Goal: Communication & Community: Answer question/provide support

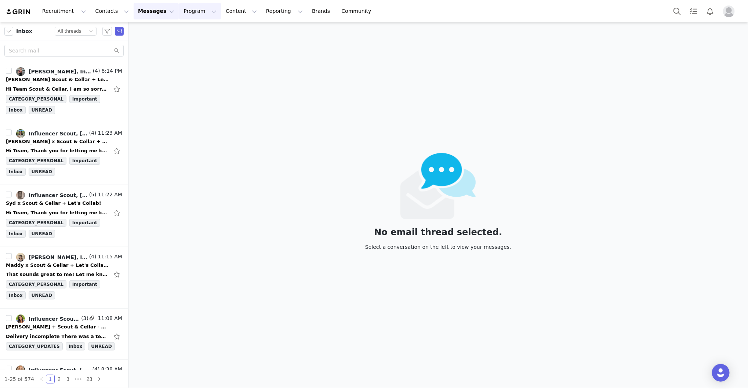
click at [179, 7] on button "Program Program" at bounding box center [200, 11] width 42 height 17
click at [183, 29] on p "Activations" at bounding box center [187, 33] width 28 height 8
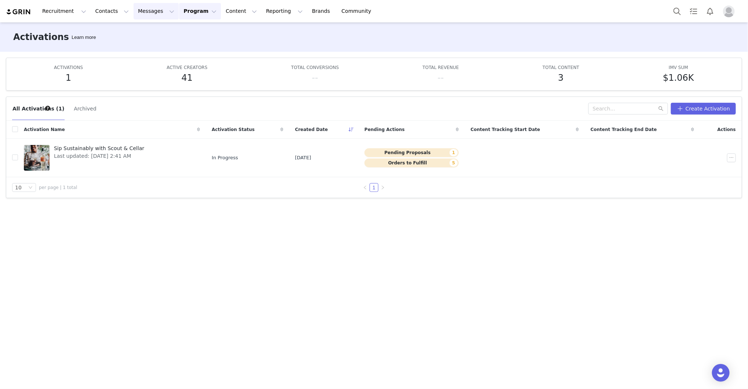
click at [134, 11] on button "Messages Messages" at bounding box center [156, 11] width 45 height 17
click at [136, 43] on p "Inbox" at bounding box center [138, 46] width 14 height 8
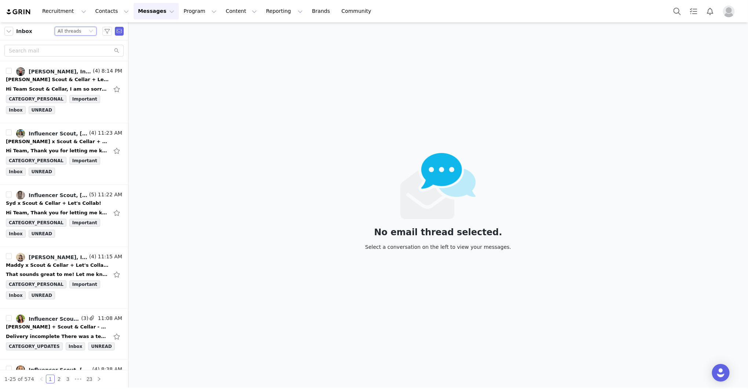
click at [85, 32] on div "Status All threads" at bounding box center [73, 31] width 30 height 8
click at [77, 65] on li "Unread only" at bounding box center [76, 68] width 42 height 12
click at [125, 371] on div "1-24 of 24 1" at bounding box center [64, 379] width 128 height 18
click at [124, 350] on li "Influencer Scout, Mail Delivery Subsystem, [PERSON_NAME] (3) 11:08 AM [PERSON_N…" at bounding box center [64, 333] width 128 height 51
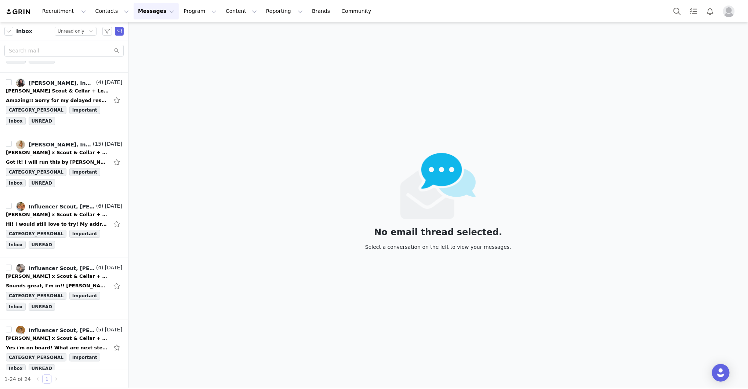
scroll to position [1152, 0]
click at [67, 335] on div "[PERSON_NAME] x Scout & Cellar + Let's Collab!" at bounding box center [57, 338] width 103 height 7
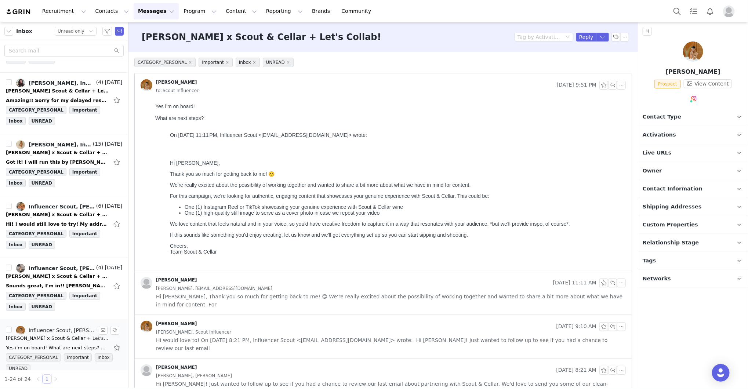
scroll to position [0, 0]
click at [669, 119] on span "Contact Type" at bounding box center [661, 117] width 39 height 8
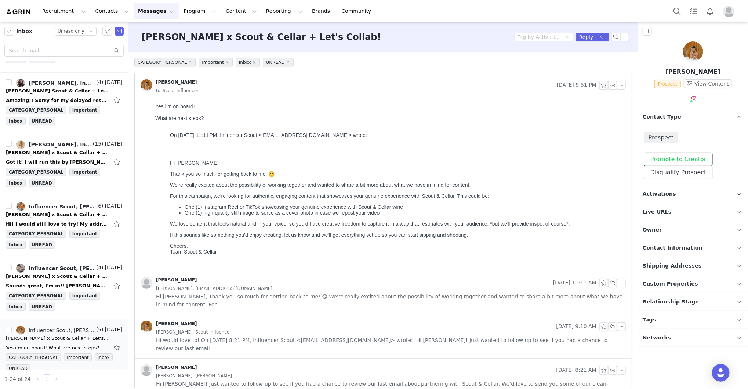
click at [678, 159] on button "Promote to Creator" at bounding box center [678, 159] width 69 height 13
click at [675, 196] on p "Activations" at bounding box center [684, 194] width 92 height 18
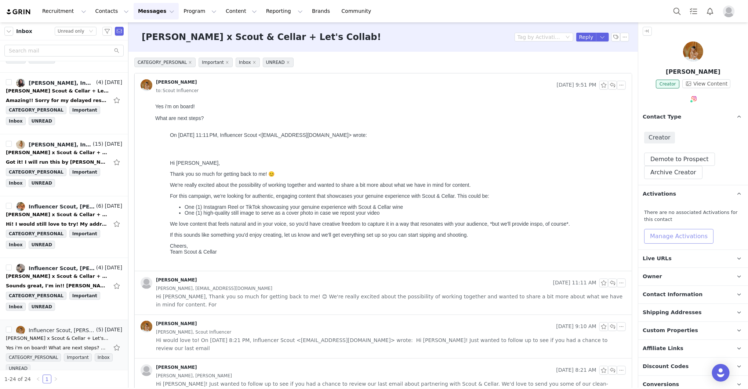
click at [674, 229] on button "Manage Activations" at bounding box center [678, 236] width 69 height 15
click at [674, 235] on button "Manage Activations" at bounding box center [678, 236] width 69 height 15
click at [668, 263] on div "Select Activation" at bounding box center [660, 264] width 72 height 11
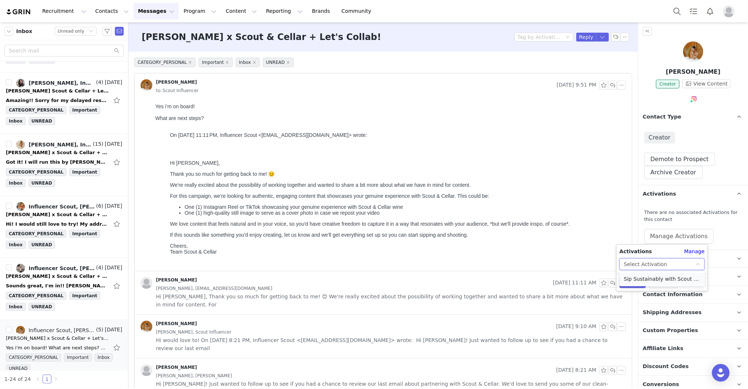
click at [656, 275] on li "Sip Sustainably with Scout & Cellar" at bounding box center [661, 279] width 85 height 12
click at [629, 282] on button "Apply" at bounding box center [632, 282] width 26 height 12
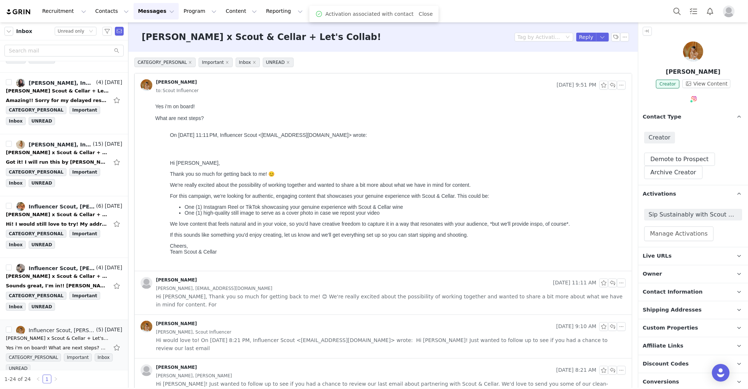
click at [600, 43] on div "[PERSON_NAME] x Scout & Cellar + Let's Collab! Tag by Activation Reply" at bounding box center [382, 36] width 509 height 29
click at [600, 39] on button "button" at bounding box center [602, 37] width 13 height 9
click at [590, 67] on li "Reply All" at bounding box center [595, 62] width 31 height 12
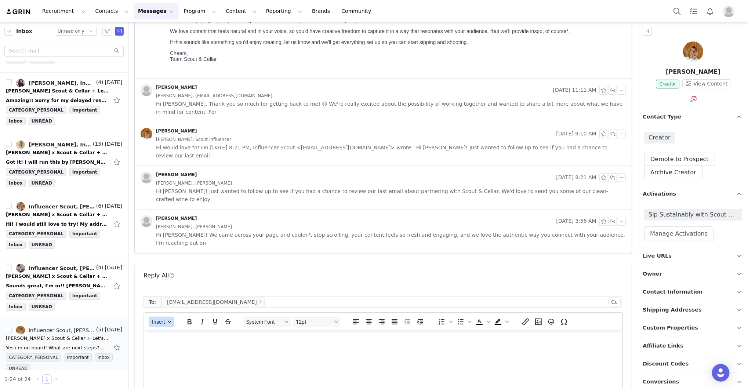
click at [163, 319] on span "Insert" at bounding box center [158, 322] width 13 height 6
click at [167, 301] on div "Insert Template" at bounding box center [187, 300] width 66 height 9
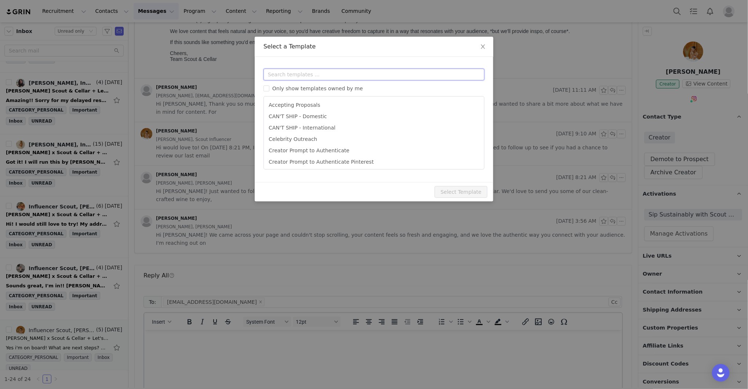
click at [334, 74] on input "text" at bounding box center [373, 75] width 221 height 12
type input "n"
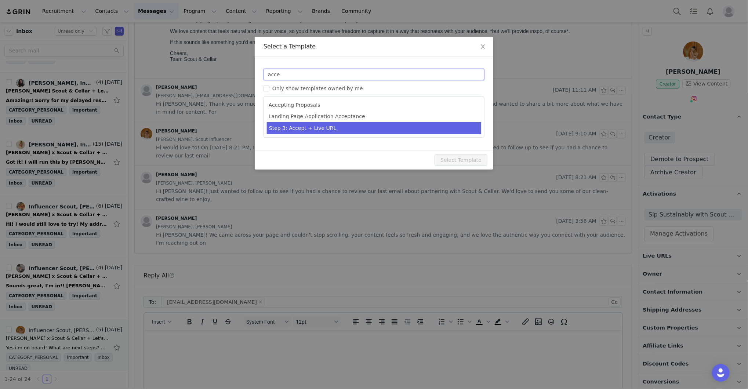
type input "acce"
click at [321, 129] on li "Step 3: Accept + Live URL" at bounding box center [374, 128] width 214 height 12
type input "[first_name] x Scout & Cellar - Let's Collab!"
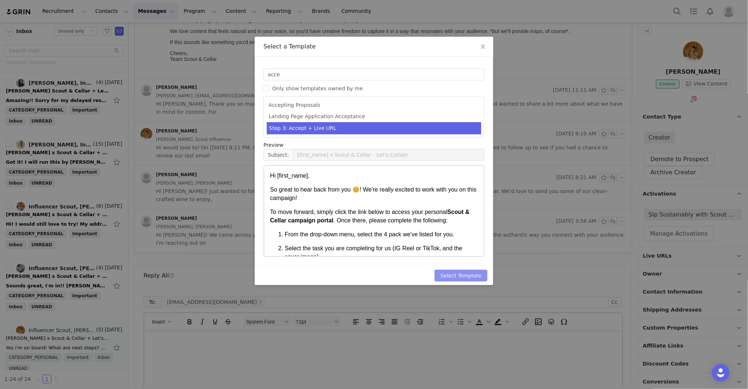
click at [447, 276] on button "Select Template" at bounding box center [460, 276] width 53 height 12
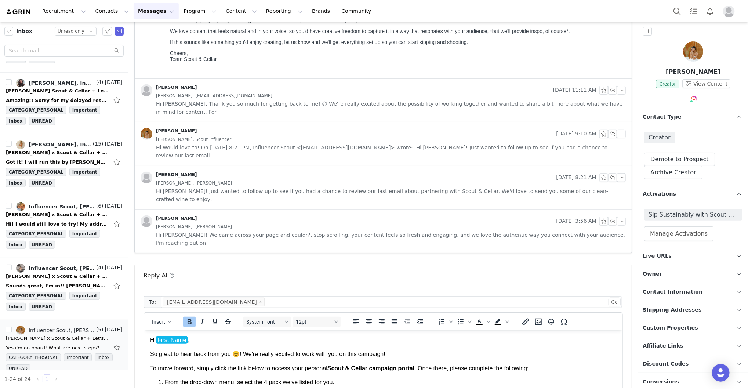
click at [217, 337] on p "Hi First Name ," at bounding box center [383, 340] width 466 height 8
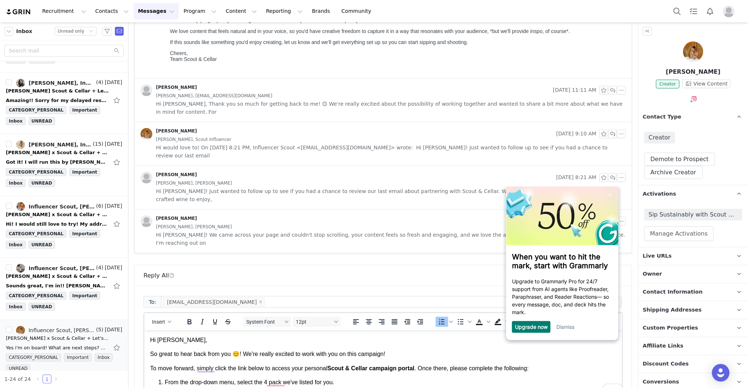
click at [632, 328] on div "CATEGORY_PERSONAL Important Inbox UNREAD [PERSON_NAME] [DATE] 9:51 PM to: Scout…" at bounding box center [382, 174] width 509 height 631
click at [625, 326] on div "To: [EMAIL_ADDRESS][DOMAIN_NAME] Cc Cc: Insert System Font 12pt To open the pop…" at bounding box center [383, 388] width 497 height 204
drag, startPoint x: 624, startPoint y: 334, endPoint x: 624, endPoint y: 329, distance: 4.8
click at [624, 332] on div "To: [EMAIL_ADDRESS][DOMAIN_NAME] Cc Cc: Insert System Font 12pt To open the pop…" at bounding box center [383, 388] width 497 height 204
click at [624, 329] on div "To: [EMAIL_ADDRESS][DOMAIN_NAME] Cc Cc: Insert System Font 12pt To open the pop…" at bounding box center [383, 388] width 497 height 204
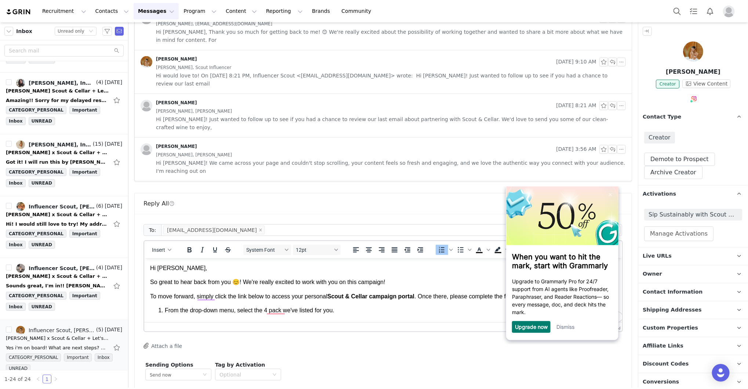
scroll to position [267, 0]
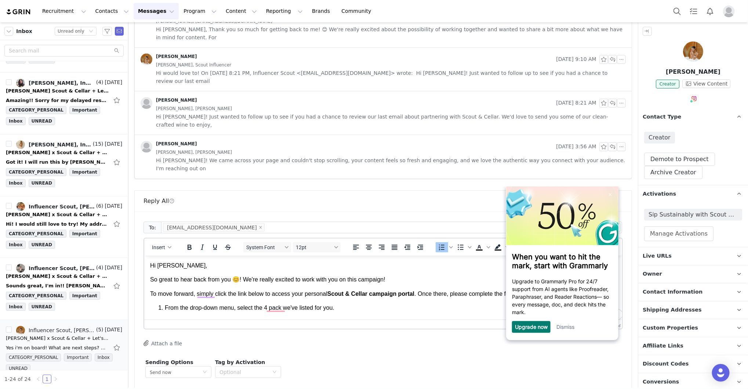
click at [572, 329] on link "Dismiss" at bounding box center [565, 326] width 18 height 6
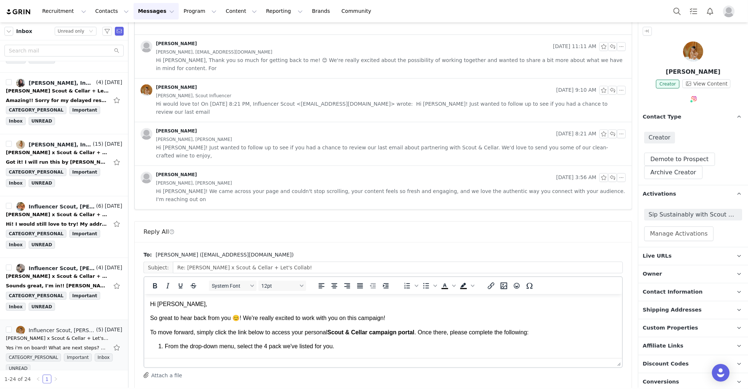
scroll to position [0, 0]
click at [585, 321] on p "So great to hear back from you 😊! We're really excited to work with you on this…" at bounding box center [383, 318] width 466 height 8
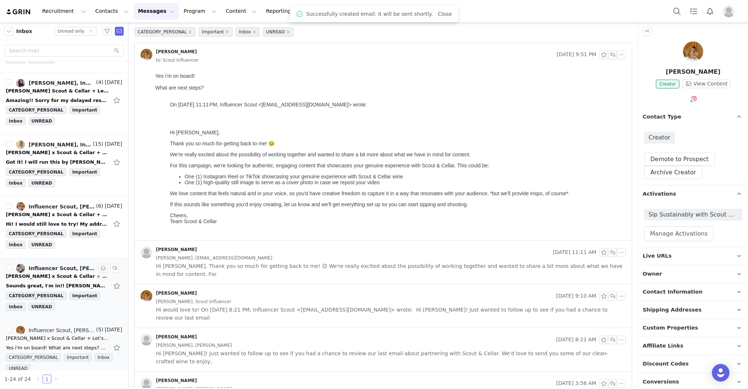
click at [32, 273] on div "[PERSON_NAME] x Scout & Cellar + Let's Collab!" at bounding box center [57, 276] width 103 height 7
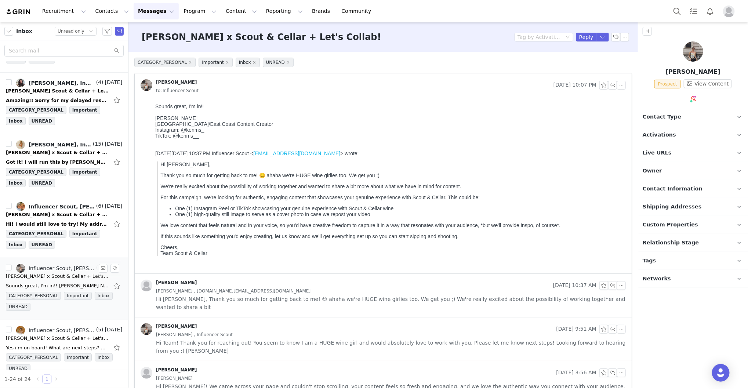
scroll to position [0, 0]
click at [666, 114] on span "Contact Type" at bounding box center [661, 117] width 39 height 8
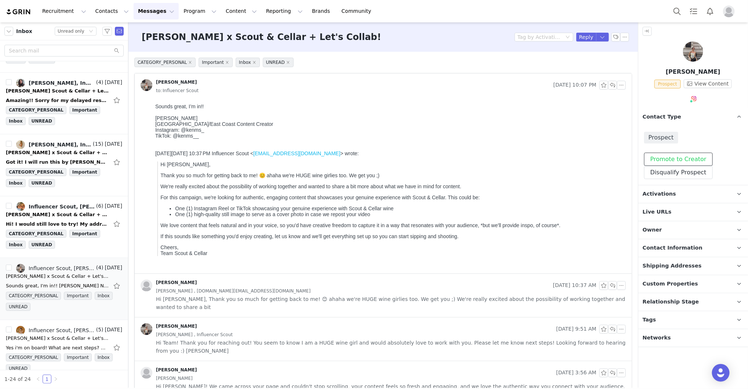
click at [666, 153] on button "Promote to Creator" at bounding box center [678, 159] width 69 height 13
click at [669, 191] on span "Activations" at bounding box center [658, 194] width 33 height 8
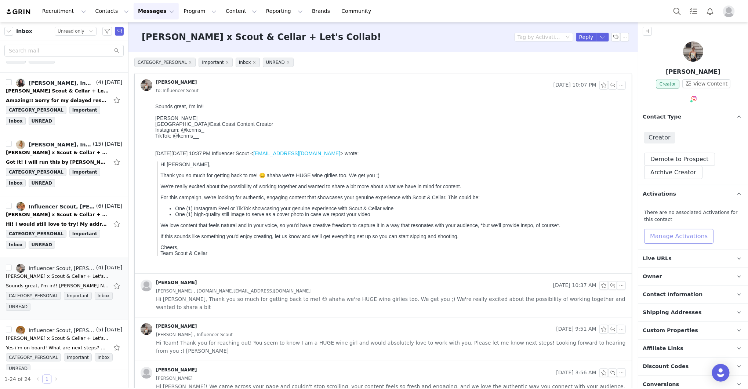
click at [670, 238] on button "Manage Activations" at bounding box center [678, 236] width 69 height 15
click at [668, 257] on div "Activations Manage Select Activation" at bounding box center [661, 259] width 91 height 22
click at [667, 263] on div "Select Activation" at bounding box center [660, 264] width 72 height 11
click at [663, 277] on li "Sip Sustainably with Scout & Cellar" at bounding box center [661, 279] width 85 height 12
click at [628, 279] on button "Apply" at bounding box center [632, 282] width 26 height 12
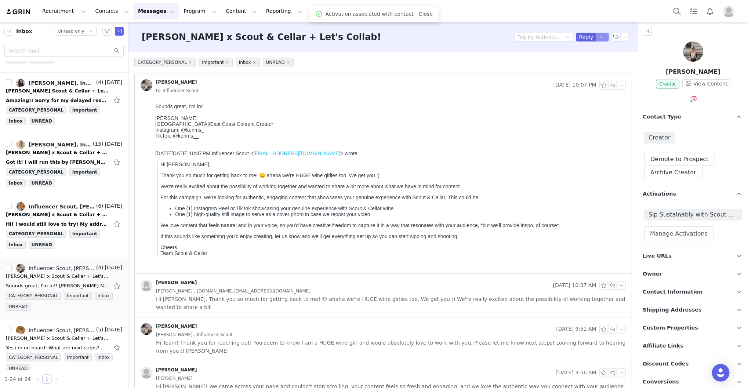
click at [601, 40] on button "button" at bounding box center [602, 37] width 13 height 9
click at [597, 61] on li "Reply All" at bounding box center [595, 62] width 31 height 12
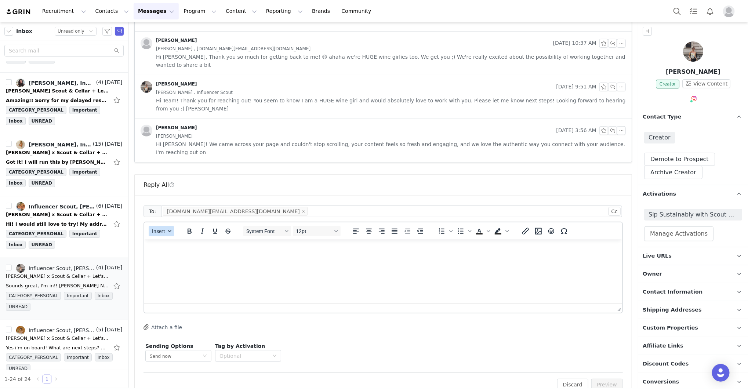
click at [160, 228] on span "Insert" at bounding box center [158, 231] width 13 height 6
click at [163, 227] on div "Insert Template" at bounding box center [187, 226] width 66 height 9
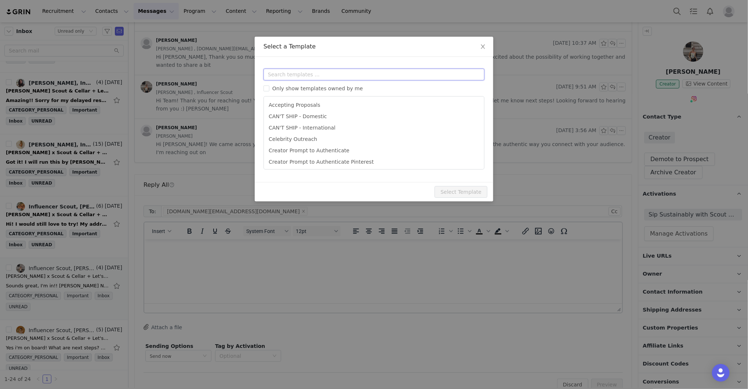
click at [289, 77] on input "text" at bounding box center [373, 75] width 221 height 12
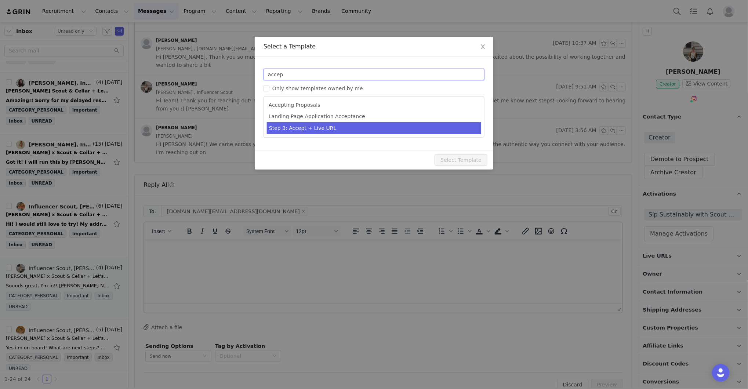
type input "accep"
click at [293, 129] on li "Step 3: Accept + Live URL" at bounding box center [374, 128] width 214 height 12
type input "[first_name] x Scout & Cellar - Let's Collab!"
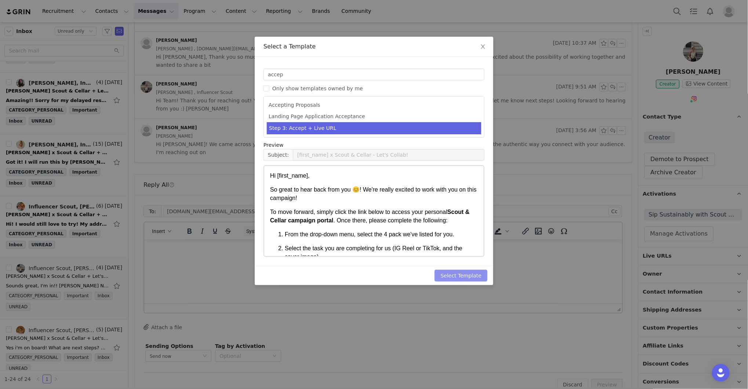
click at [459, 275] on button "Select Template" at bounding box center [460, 276] width 53 height 12
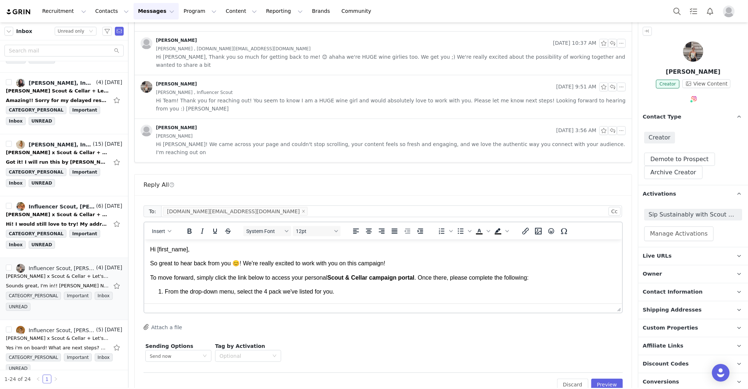
click at [228, 251] on p "Hi [first_name]," at bounding box center [383, 249] width 466 height 8
click at [219, 251] on p "Hi First Name ," at bounding box center [383, 249] width 466 height 8
click at [493, 255] on body "Hi [PERSON_NAME], So great to hear back from you 😊! We're really excited to wor…" at bounding box center [383, 363] width 466 height 236
click at [607, 379] on button "Preview" at bounding box center [607, 385] width 32 height 12
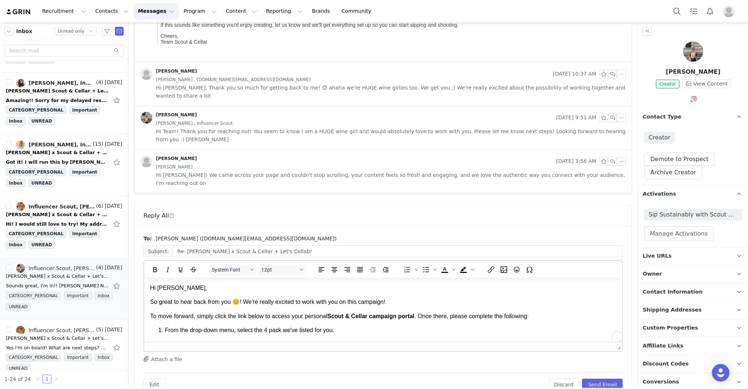
click at [567, 317] on p "To move forward, simply click the link below to access your personal Scout & Ce…" at bounding box center [383, 316] width 466 height 8
click at [601, 379] on button "Send Email" at bounding box center [602, 385] width 41 height 12
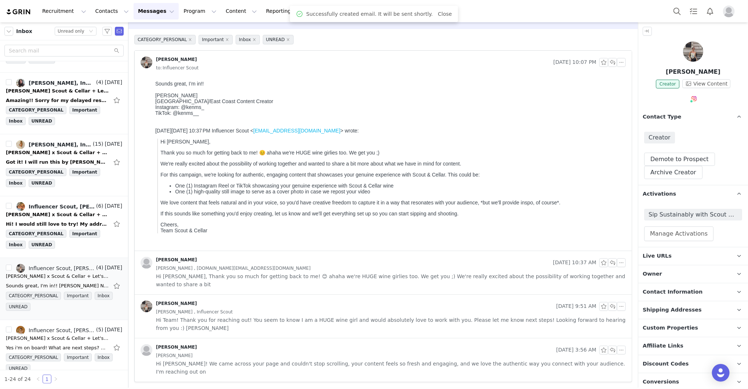
scroll to position [6, 0]
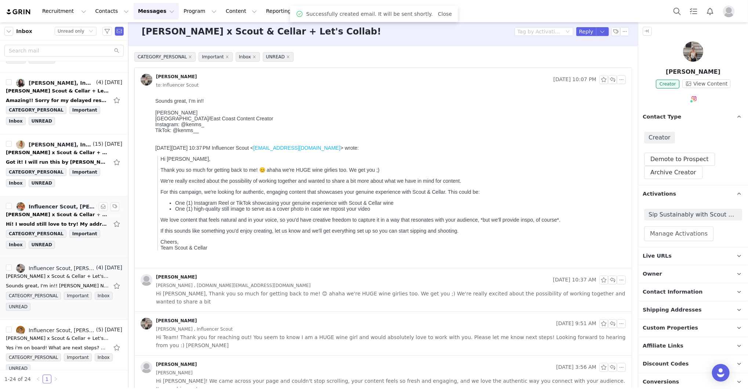
click at [60, 220] on div "Hi! I would still love to try! My address is below: [PERSON_NAME] [STREET_ADDRE…" at bounding box center [57, 223] width 103 height 7
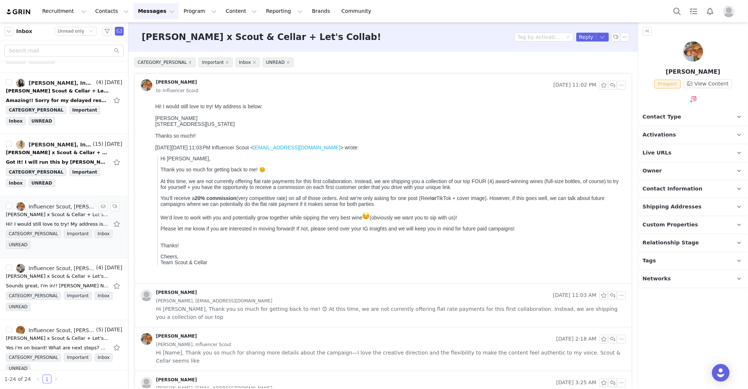
scroll to position [0, 0]
click at [693, 112] on p "Contact Type Contact type can be Creator, Prospect, Application, or Manager." at bounding box center [684, 117] width 92 height 18
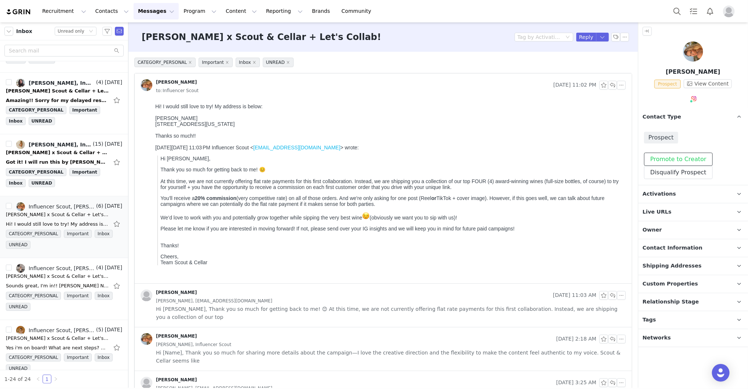
click at [677, 162] on button "Promote to Creator" at bounding box center [678, 159] width 69 height 13
click at [670, 193] on span "Activations" at bounding box center [658, 194] width 33 height 8
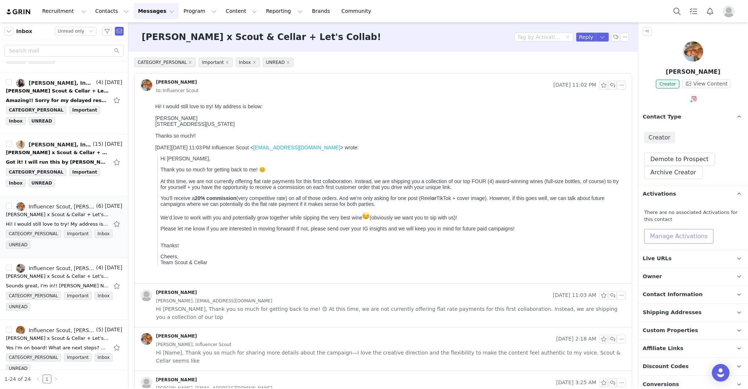
click at [672, 236] on button "Manage Activations" at bounding box center [678, 236] width 69 height 15
click at [670, 261] on div "Select Activation" at bounding box center [660, 264] width 72 height 11
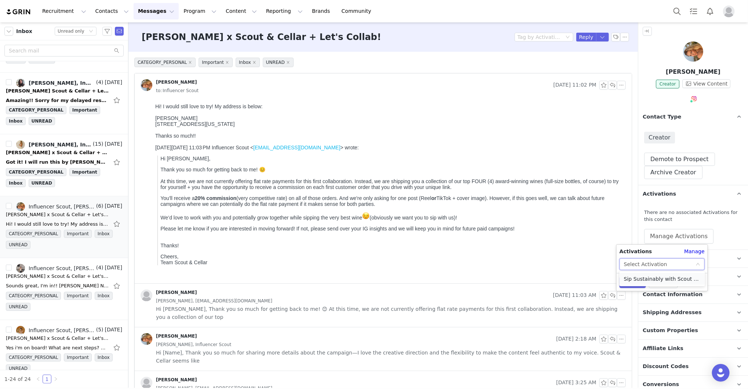
click at [657, 280] on li "Sip Sustainably with Scout & Cellar" at bounding box center [661, 279] width 85 height 12
click at [619, 282] on button "Apply" at bounding box center [632, 282] width 26 height 12
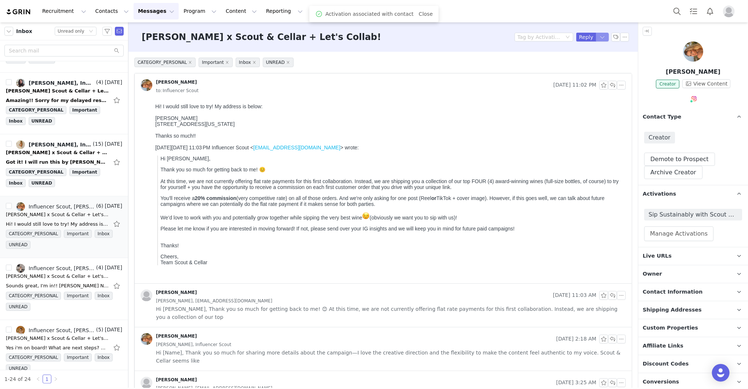
click at [600, 38] on button "button" at bounding box center [602, 37] width 13 height 9
click at [598, 59] on li "Reply All" at bounding box center [595, 62] width 31 height 12
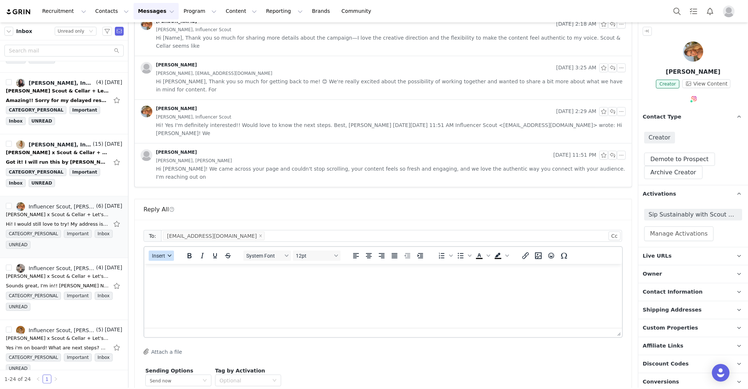
click at [165, 251] on button "Insert" at bounding box center [161, 256] width 25 height 10
click at [168, 228] on div "Insert Template" at bounding box center [187, 226] width 66 height 9
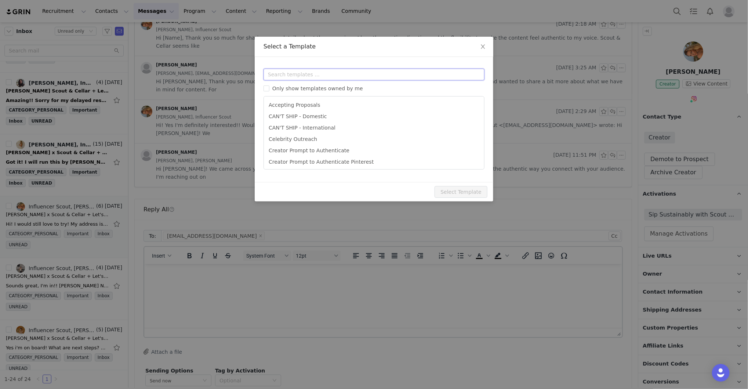
click at [311, 78] on input "text" at bounding box center [373, 75] width 221 height 12
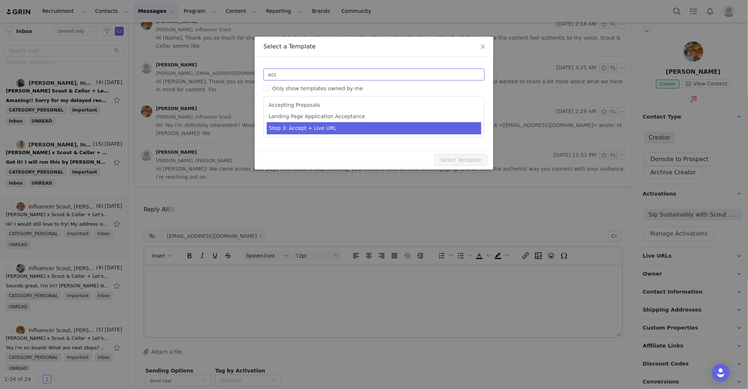
type input "acc"
click at [317, 131] on li "Step 3: Accept + Live URL" at bounding box center [374, 128] width 214 height 12
type input "[first_name] x Scout & Cellar - Let's Collab!"
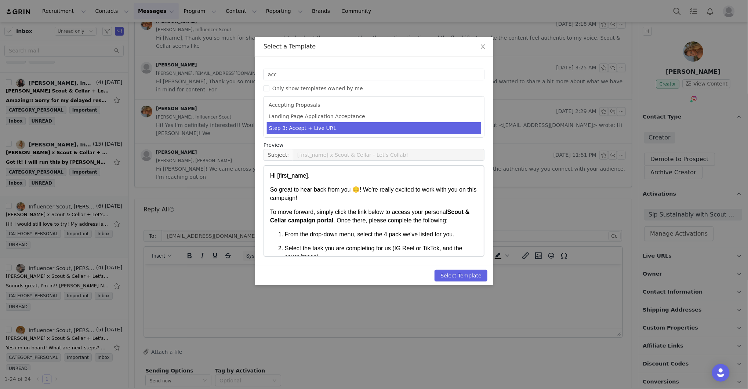
click at [317, 131] on li "Step 3: Accept + Live URL" at bounding box center [374, 128] width 214 height 12
click at [450, 273] on button "Select Template" at bounding box center [460, 276] width 53 height 12
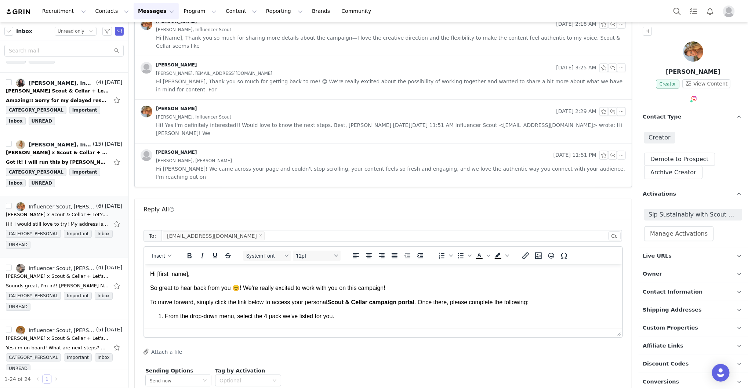
click at [264, 276] on p "Hi [first_name]," at bounding box center [383, 274] width 466 height 8
click at [264, 276] on p "Hi First Name ," at bounding box center [383, 274] width 466 height 8
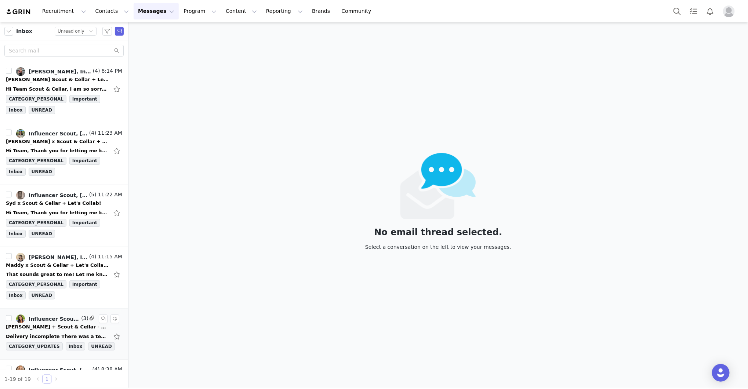
click at [125, 342] on li "Influencer Scout, Mail Delivery Subsystem, [PERSON_NAME] (3) 11:08 AM [PERSON_N…" at bounding box center [64, 333] width 128 height 51
click at [120, 343] on div "CATEGORY_UPDATES Inbox UNREAD" at bounding box center [64, 347] width 116 height 11
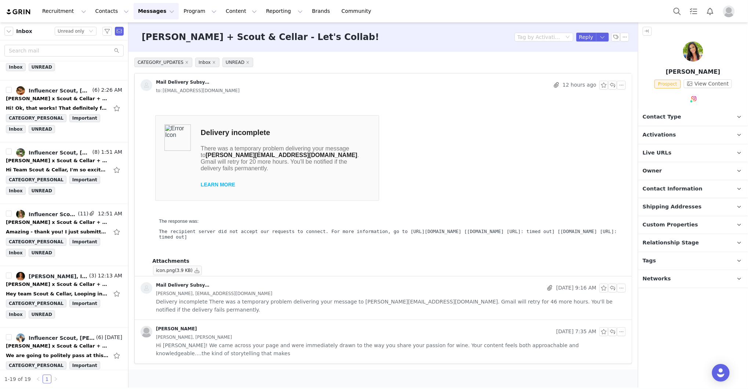
scroll to position [845, 0]
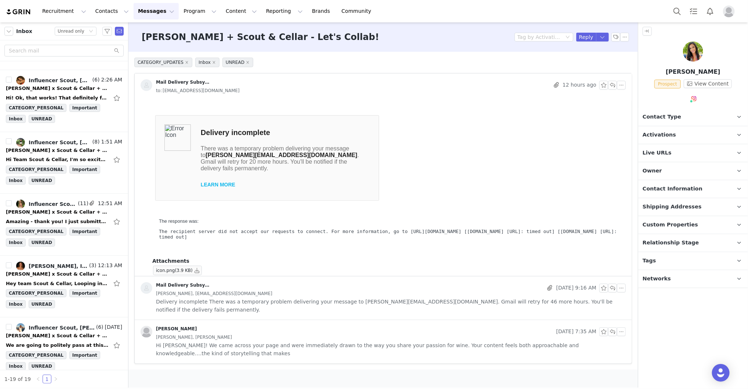
click at [673, 191] on span "Contact Information" at bounding box center [672, 189] width 60 height 8
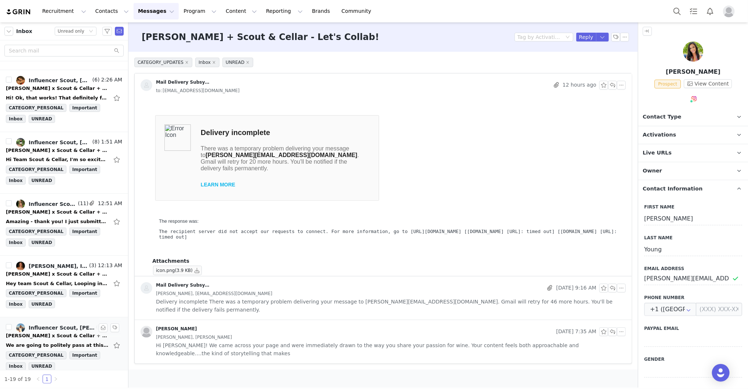
click at [46, 332] on div "[PERSON_NAME] x Scout & Cellar + Let's Collab!" at bounding box center [57, 335] width 103 height 7
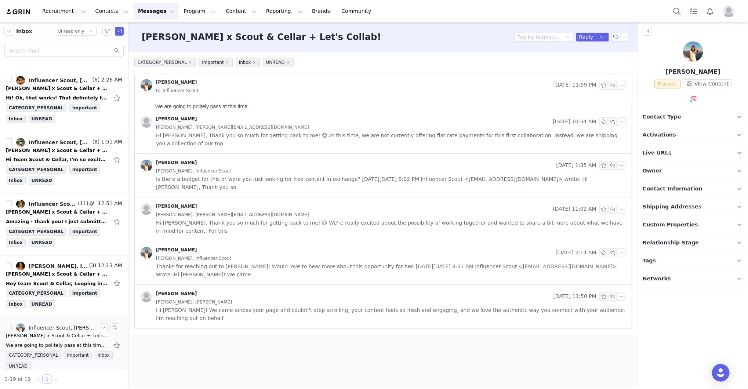
scroll to position [0, 0]
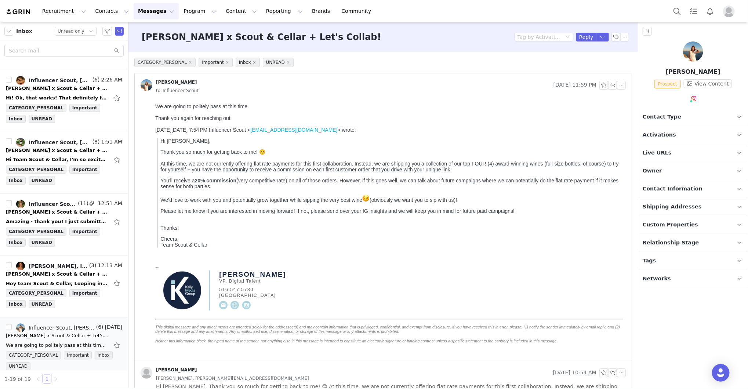
click at [664, 236] on p "Relationship Stage Use relationship stages to move contacts through a logical s…" at bounding box center [684, 243] width 92 height 18
click at [663, 284] on button "Change Stage" at bounding box center [671, 284] width 54 height 13
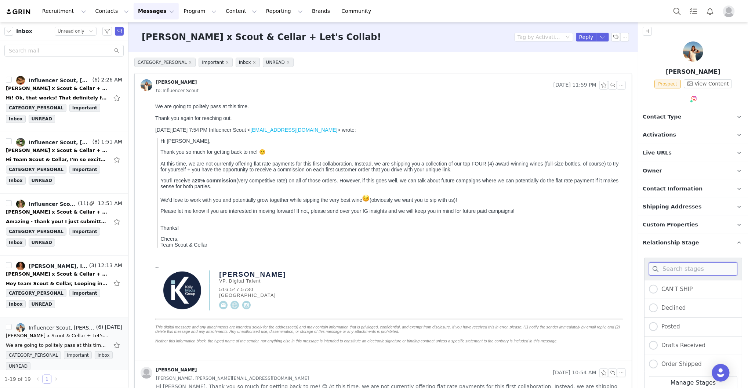
click at [665, 273] on input at bounding box center [692, 268] width 88 height 13
type input "dec"
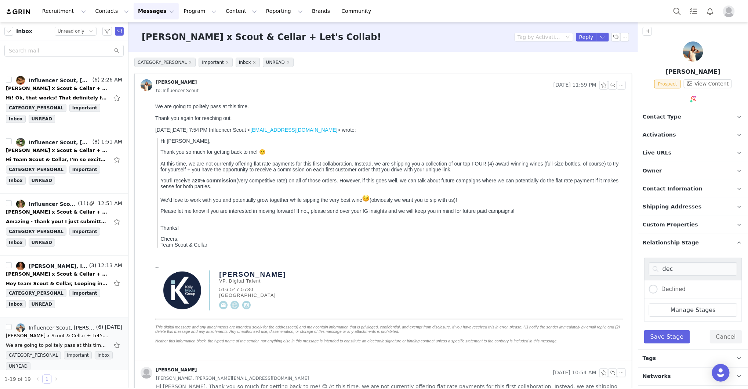
click at [663, 299] on div "Manage Stages" at bounding box center [693, 310] width 98 height 22
click at [663, 296] on div "Declined" at bounding box center [693, 289] width 98 height 19
click at [663, 292] on label "Declined" at bounding box center [666, 290] width 37 height 10
click at [657, 292] on input "Declined" at bounding box center [652, 290] width 9 height 10
radio input "true"
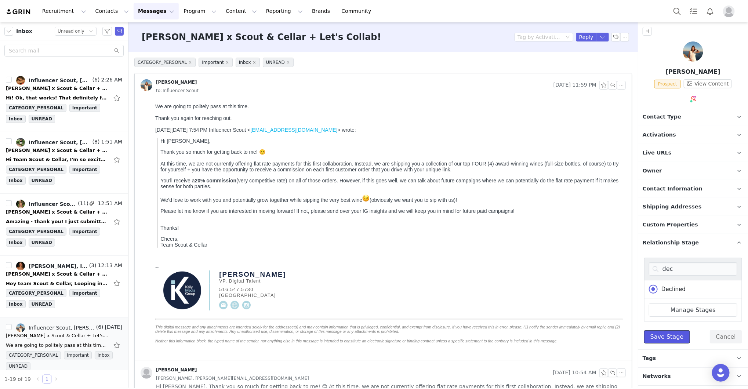
click at [655, 333] on button "Save Stage" at bounding box center [667, 336] width 46 height 13
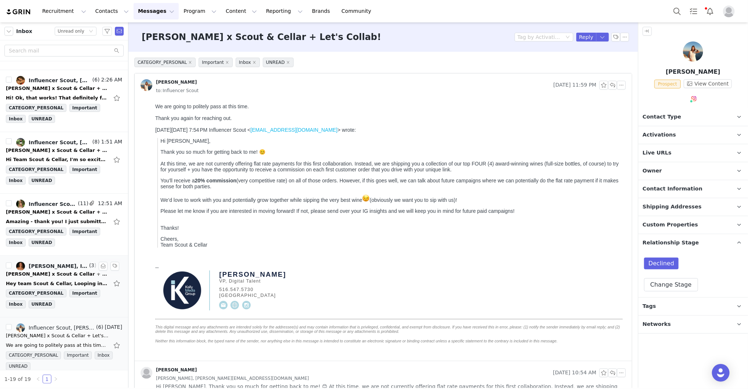
click at [47, 270] on div "[PERSON_NAME] x Scout & Cellar + Let's Collab!" at bounding box center [57, 273] width 103 height 7
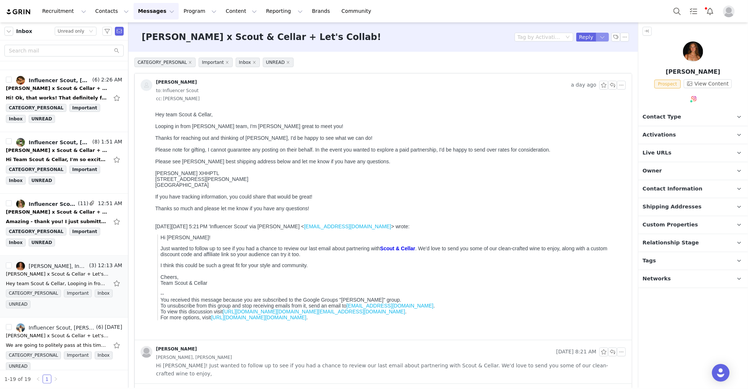
click at [599, 39] on button "button" at bounding box center [602, 37] width 13 height 9
click at [596, 59] on li "Reply All" at bounding box center [595, 62] width 31 height 12
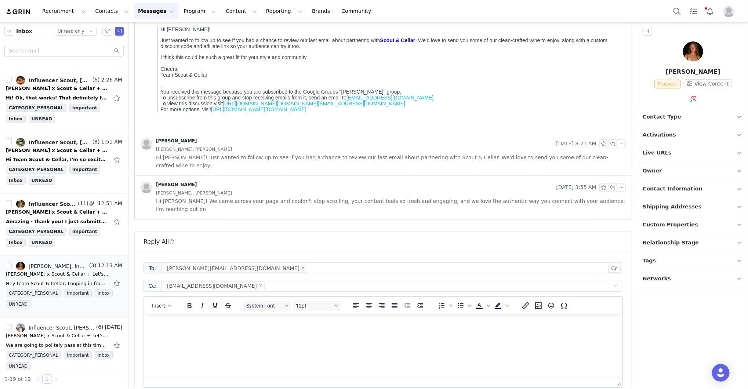
click at [633, 116] on div "CATEGORY_PERSONAL Important Inbox UNREAD Mason Mongeon a day ago to: Influencer…" at bounding box center [382, 34] width 509 height 381
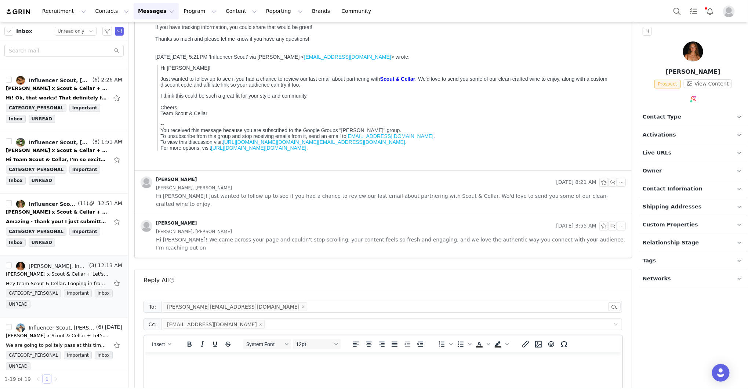
scroll to position [208, 0]
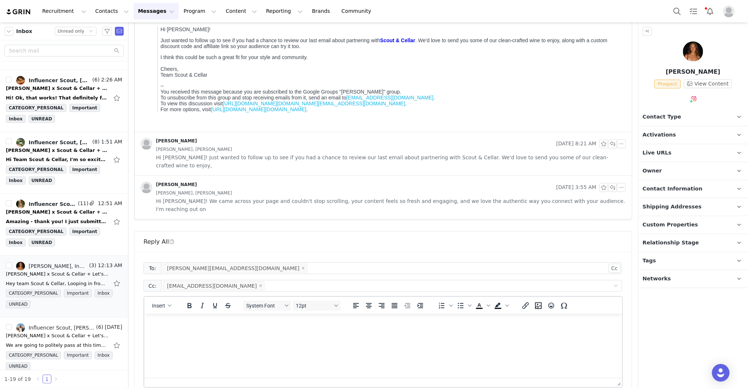
click at [156, 297] on div "Insert System Font 12pt To open the popup, press Shift+Enter To open the popup,…" at bounding box center [383, 305] width 478 height 17
click at [160, 303] on span "Insert" at bounding box center [158, 306] width 13 height 6
click at [162, 295] on div "Insert Template Insert Variable Insert Signature" at bounding box center [186, 312] width 73 height 38
click at [164, 300] on div "Insert Template" at bounding box center [187, 300] width 66 height 9
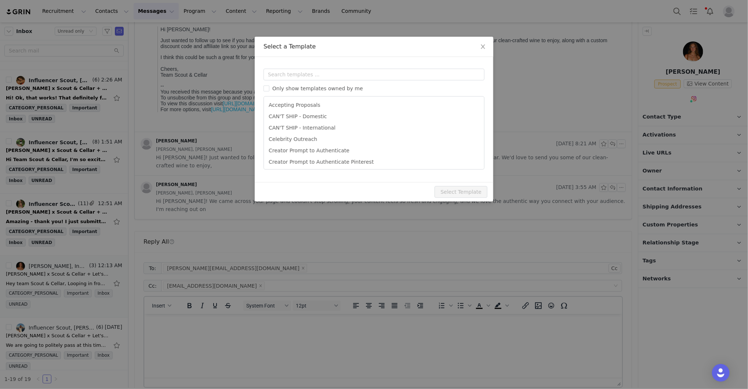
scroll to position [0, 0]
click at [319, 76] on input "text" at bounding box center [373, 75] width 221 height 12
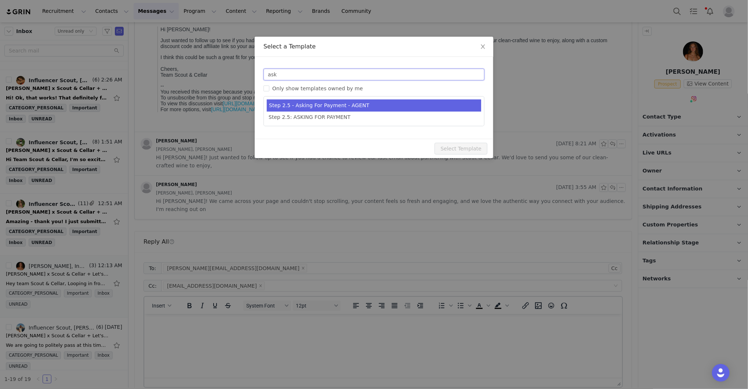
type input "ask"
type input "[first_name] x Scout & Cellar - Let's Collab!"
click at [332, 102] on li "Step 2.5 - Asking For Payment - AGENT" at bounding box center [374, 105] width 214 height 12
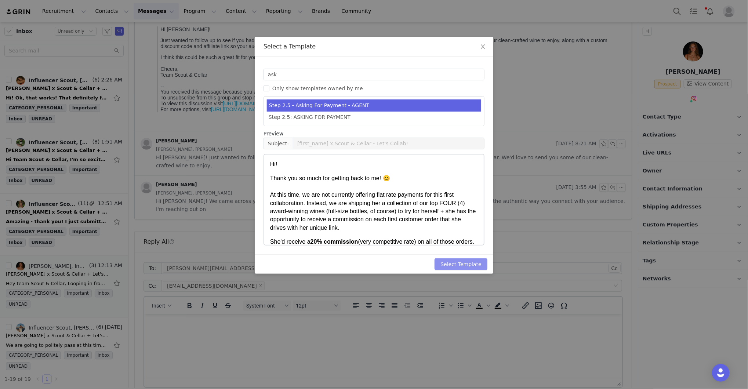
click at [449, 264] on button "Select Template" at bounding box center [460, 264] width 53 height 12
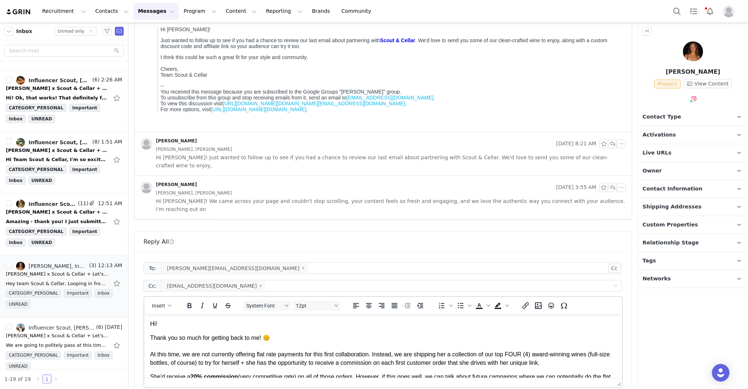
click at [201, 321] on p "Hi!" at bounding box center [383, 323] width 466 height 8
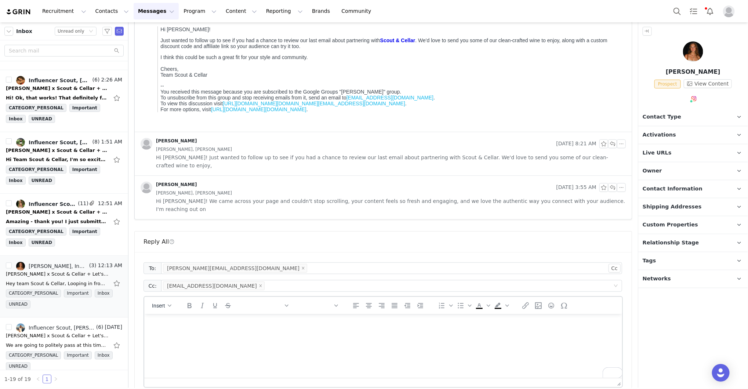
click at [631, 267] on div "To: mason@thedigitaldept.com Cc Cc: graysonsmith@thedigitaldept.com Insert To o…" at bounding box center [383, 363] width 497 height 222
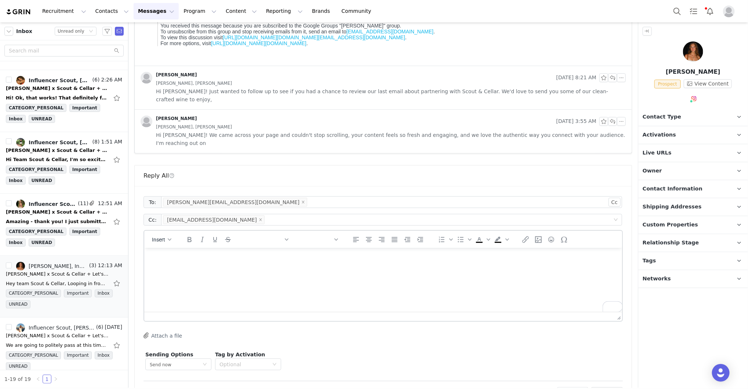
scroll to position [282, 0]
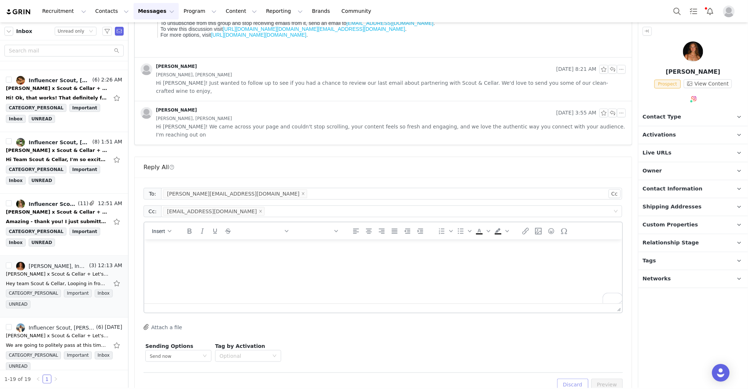
click at [577, 379] on button "Discard" at bounding box center [572, 385] width 31 height 12
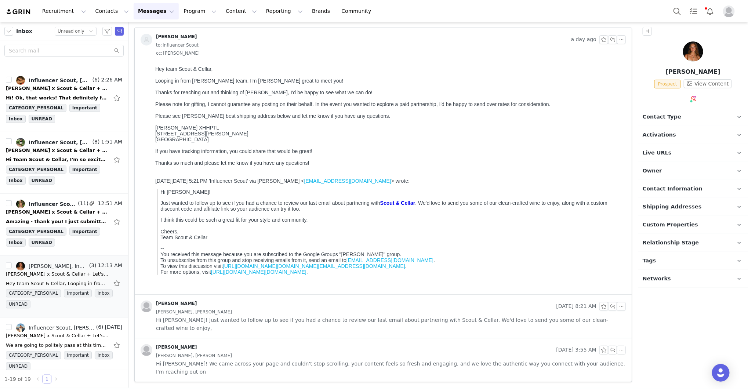
scroll to position [29, 0]
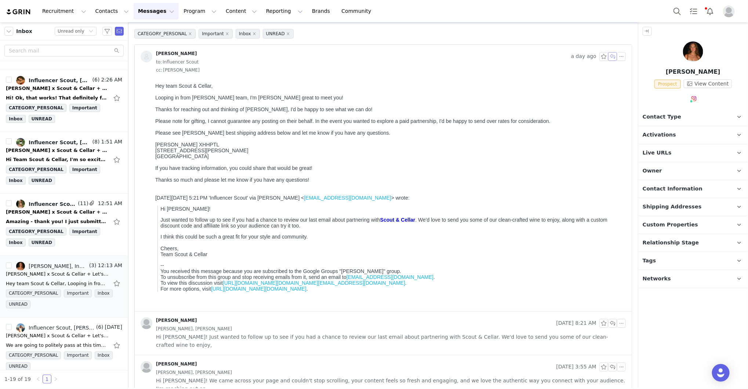
click at [613, 58] on button "button" at bounding box center [612, 56] width 9 height 9
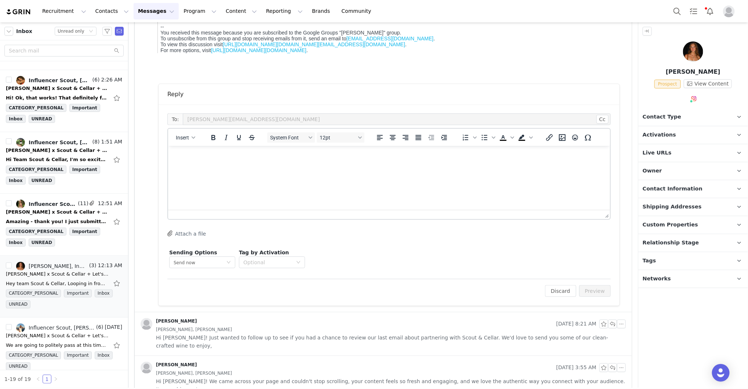
scroll to position [0, 0]
click at [561, 287] on button "Discard" at bounding box center [560, 291] width 31 height 12
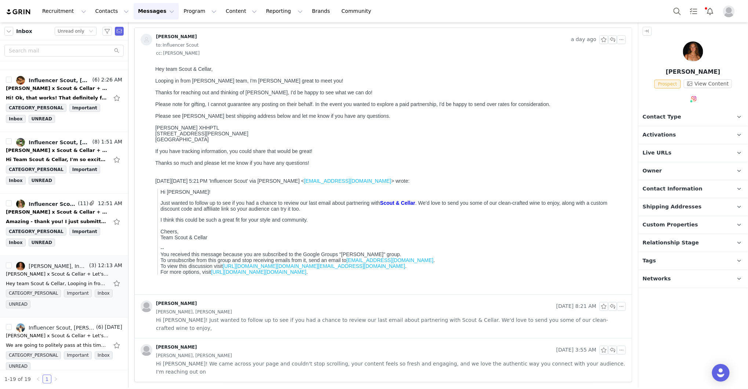
scroll to position [29, 0]
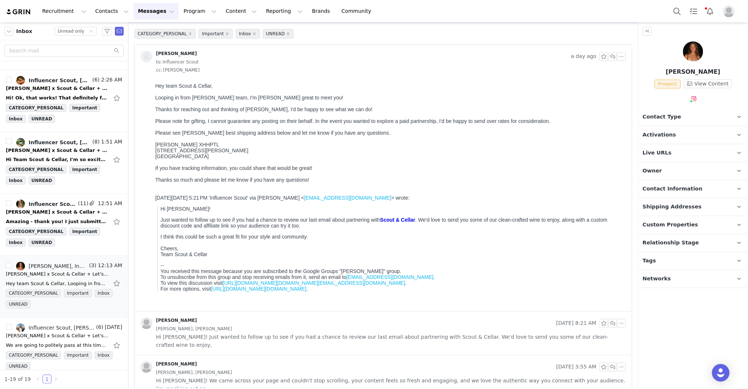
click at [634, 278] on div "CATEGORY_PERSONAL Important Inbox UNREAD Mason Mongeon a day ago to: Influencer…" at bounding box center [382, 213] width 509 height 381
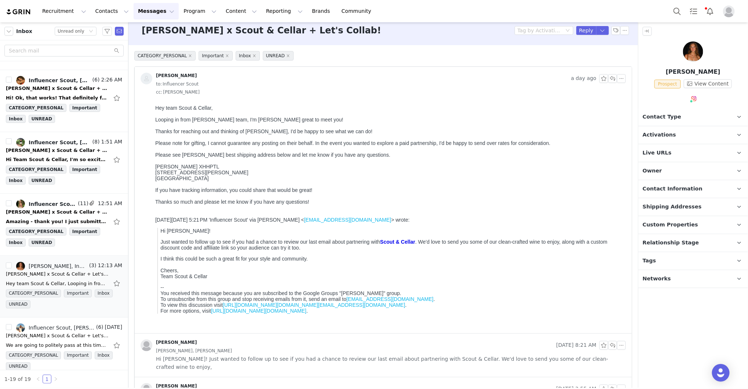
scroll to position [0, 0]
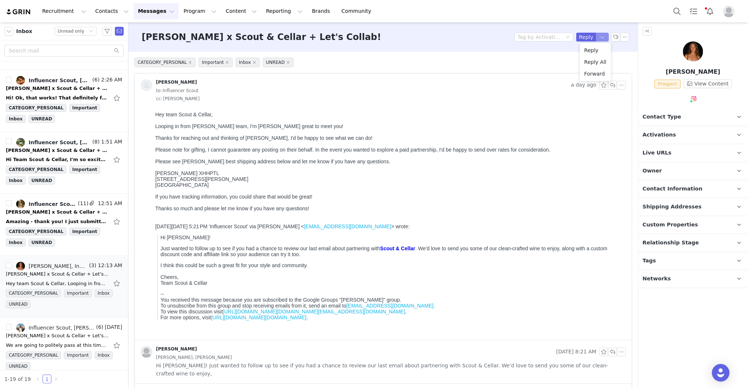
click at [600, 36] on button "button" at bounding box center [602, 37] width 13 height 9
click at [594, 56] on li "Reply All" at bounding box center [595, 62] width 31 height 12
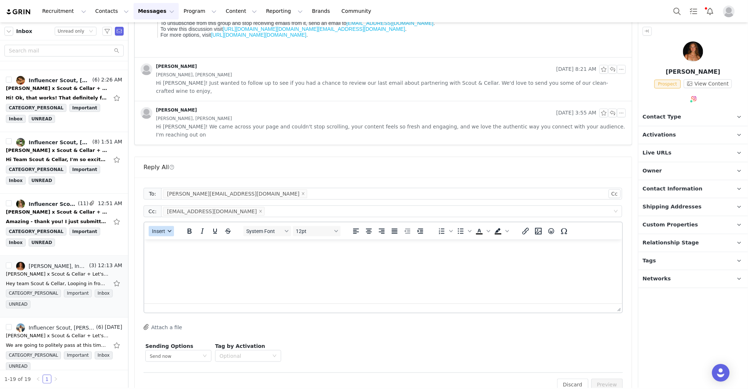
click at [157, 226] on button "Insert" at bounding box center [161, 231] width 25 height 10
click at [163, 229] on div "Insert Template" at bounding box center [187, 226] width 66 height 9
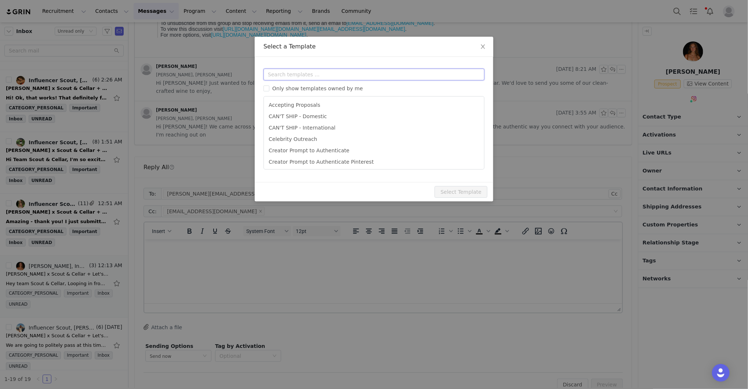
click at [336, 72] on input "text" at bounding box center [373, 75] width 221 height 12
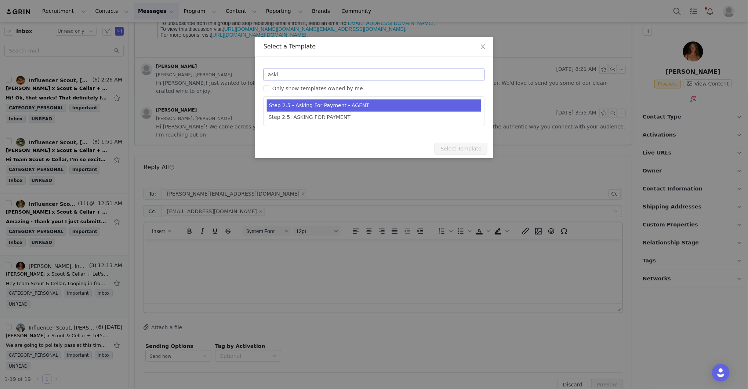
type input "aski"
click at [335, 105] on li "Step 2.5 - Asking For Payment - AGENT" at bounding box center [374, 105] width 214 height 12
type input "[first_name] x Scout & Cellar - Let's Collab!"
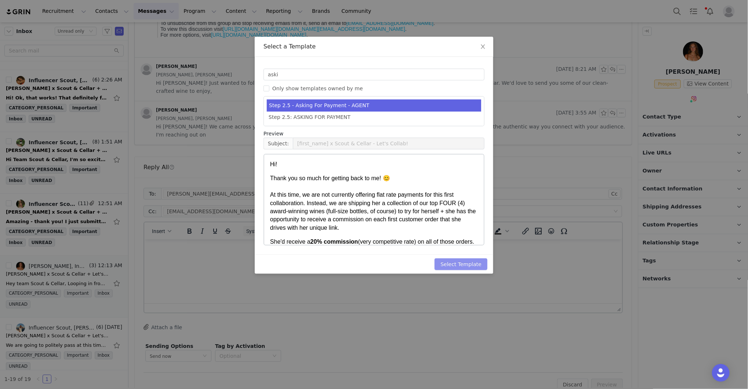
click at [475, 266] on button "Select Template" at bounding box center [460, 264] width 53 height 12
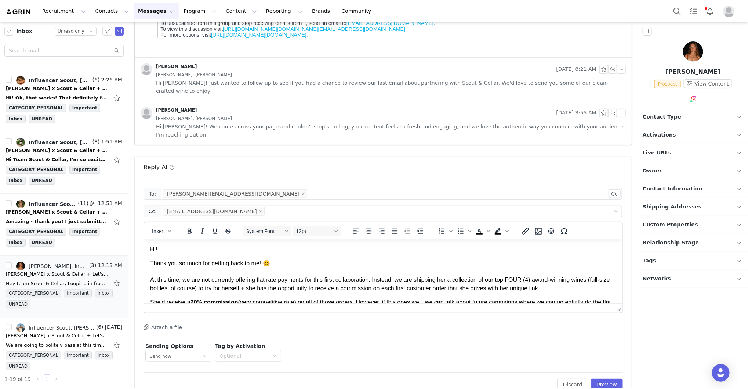
click at [184, 252] on p "Hi!" at bounding box center [383, 249] width 466 height 8
click at [184, 249] on p "Hi!" at bounding box center [383, 249] width 466 height 8
click at [325, 261] on p "Thank you so much for getting back to me! 😊 At this time, we are not currently …" at bounding box center [383, 275] width 466 height 33
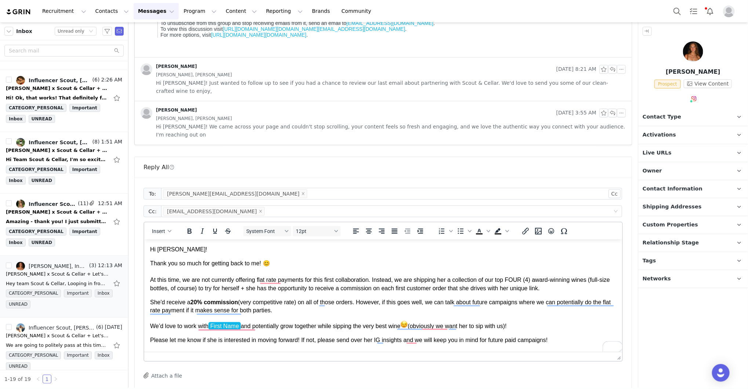
drag, startPoint x: 617, startPoint y: 294, endPoint x: 617, endPoint y: 343, distance: 49.5
click at [244, 324] on p "We’d love to work with First Name and potentially grow together while sipping t…" at bounding box center [383, 325] width 466 height 10
click at [575, 321] on p "We’d love to work with Grayson and potentially grow together while sipping the …" at bounding box center [383, 325] width 466 height 10
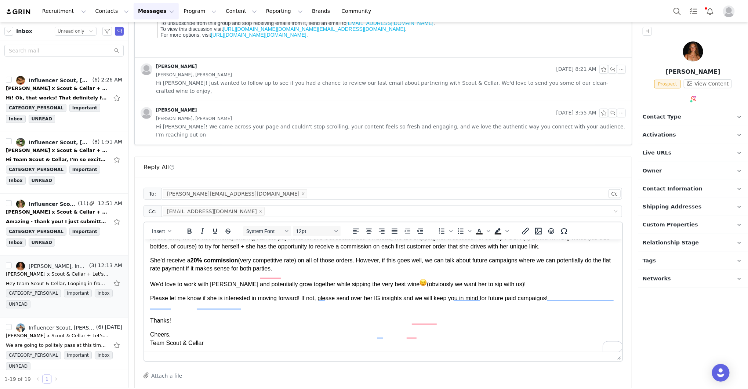
scroll to position [42, 0]
click at [636, 313] on div "CATEGORY_PERSONAL Important Inbox UNREAD Mason Mongeon a day ago to: Influencer…" at bounding box center [382, 108] width 509 height 679
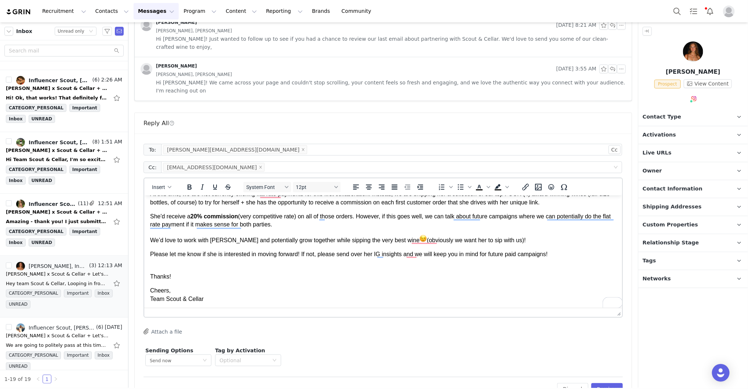
scroll to position [331, 0]
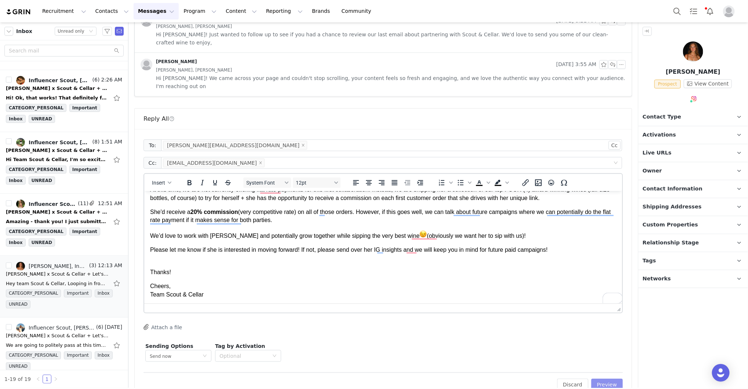
click at [605, 379] on button "Preview" at bounding box center [607, 385] width 32 height 12
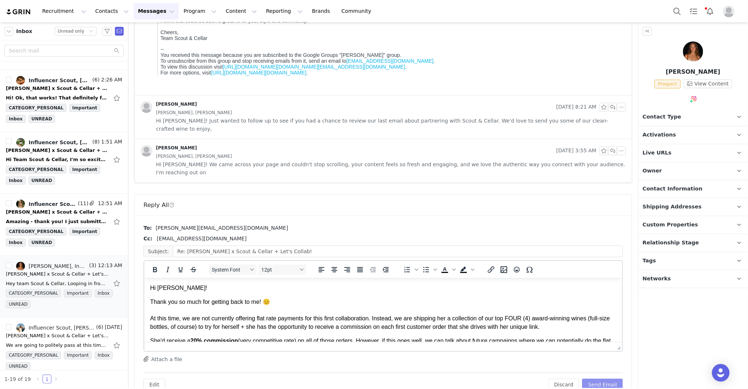
scroll to position [0, 0]
click at [580, 299] on p "Thank you so much for getting back to me! 😊 At this time, we are not currently …" at bounding box center [383, 313] width 466 height 33
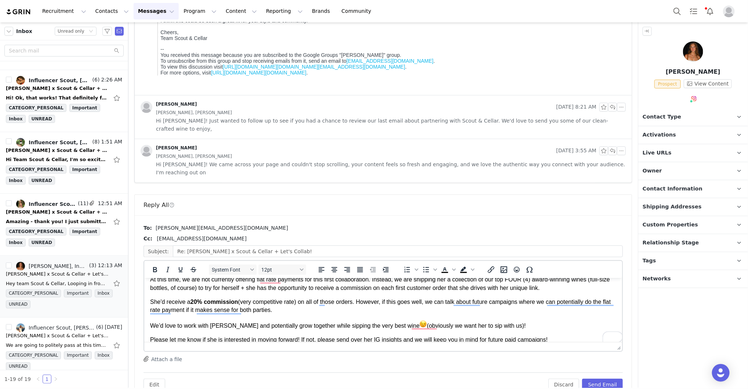
scroll to position [39, 0]
click at [608, 379] on button "Send Email" at bounding box center [602, 385] width 41 height 12
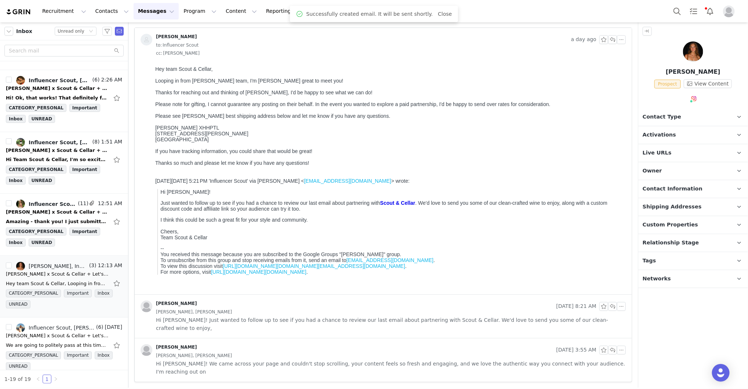
scroll to position [29, 0]
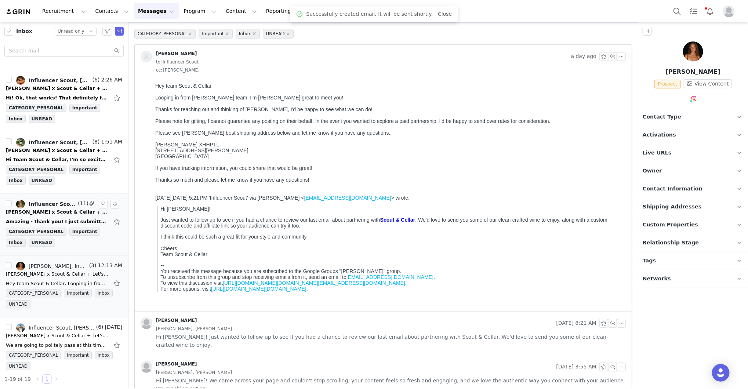
click at [69, 218] on div "Amazing - thank you! I just submitted :) Thanks, [PERSON_NAME] Sent from my iPh…" at bounding box center [57, 221] width 103 height 7
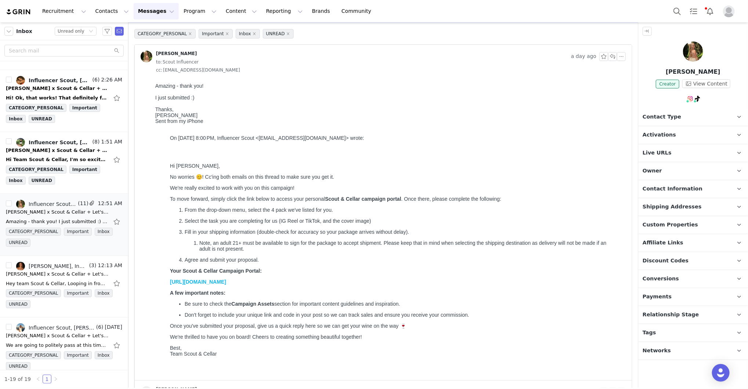
scroll to position [0, 0]
click at [672, 130] on p "Activations" at bounding box center [684, 135] width 92 height 18
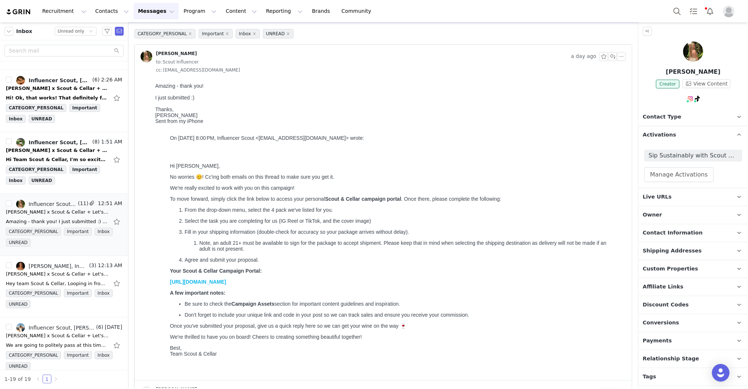
click at [669, 357] on span "Relationship Stage" at bounding box center [670, 359] width 56 height 8
click at [60, 156] on div "Hi Team Scout & Cellar, I'm so excited to be part of this campaign! I just fill…" at bounding box center [57, 159] width 103 height 7
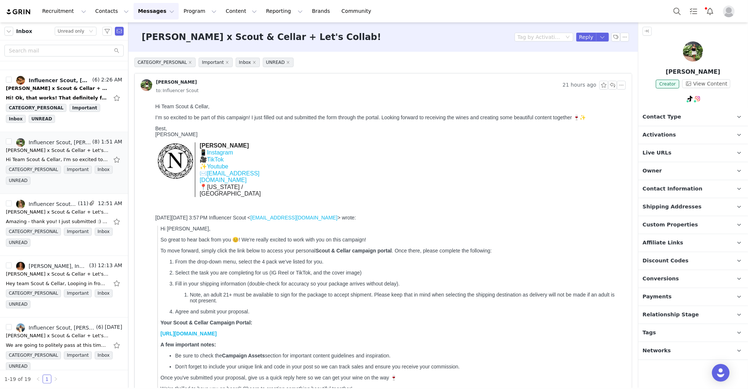
click at [693, 316] on p "Relationship Stage Use relationship stages to move contacts through a logical s…" at bounding box center [684, 315] width 92 height 18
click at [56, 85] on div "[PERSON_NAME] x Scout & Cellar + Let's Collab!" at bounding box center [57, 88] width 103 height 7
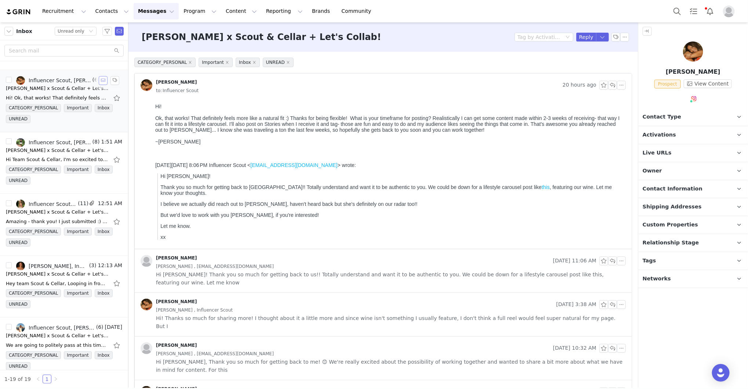
click at [102, 76] on button "button" at bounding box center [103, 80] width 9 height 9
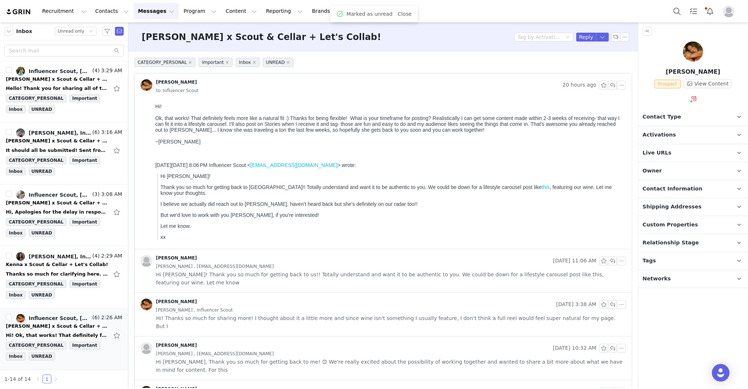
scroll to position [549, 0]
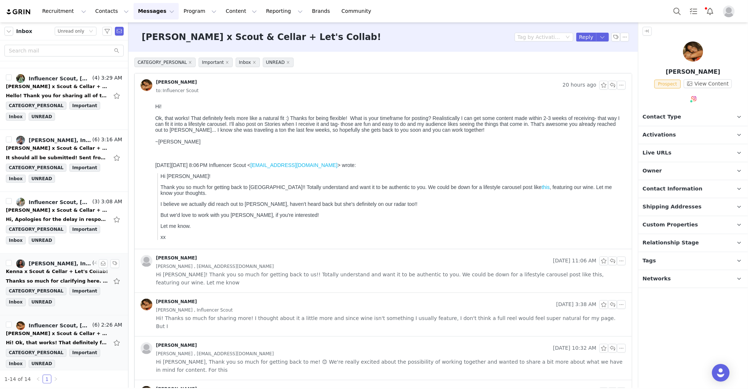
click at [49, 275] on div "Thanks so much for clarifying here. Let me run this by [PERSON_NAME] and get ba…" at bounding box center [64, 281] width 116 height 12
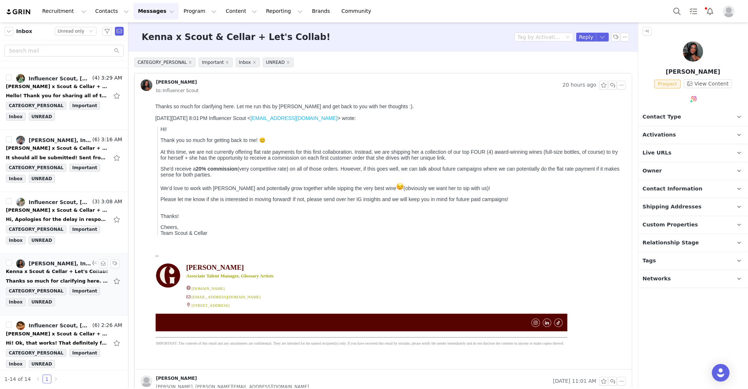
scroll to position [0, 0]
click at [104, 259] on button "button" at bounding box center [103, 263] width 9 height 9
